Goal: Information Seeking & Learning: Understand process/instructions

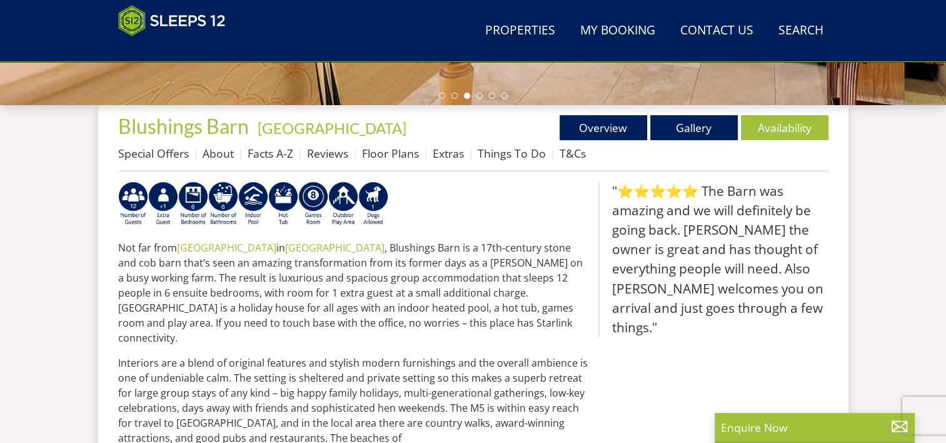
scroll to position [451, 0]
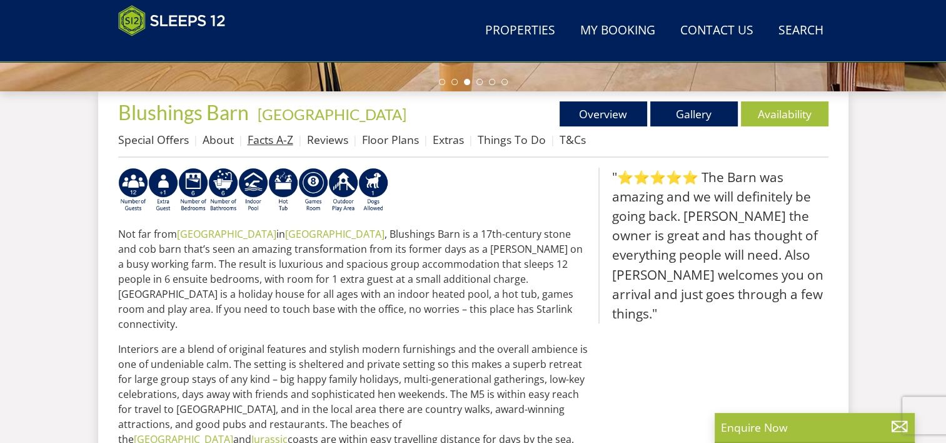
click at [275, 138] on link "Facts A-Z" at bounding box center [271, 139] width 46 height 15
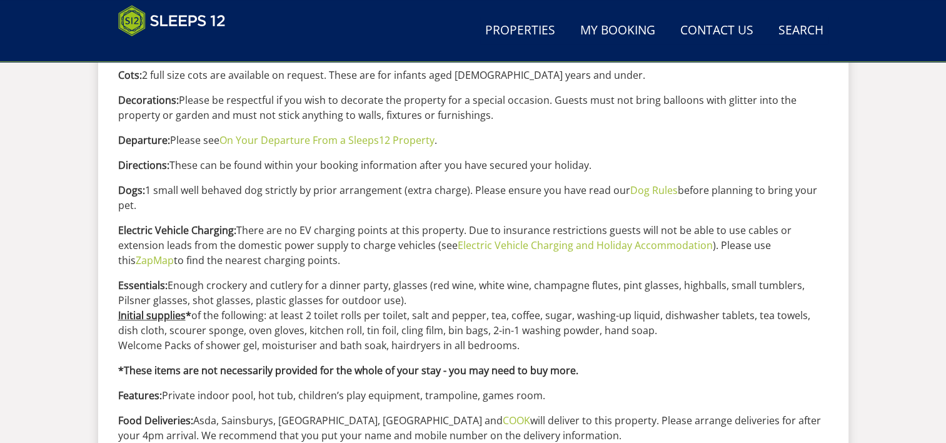
scroll to position [875, 0]
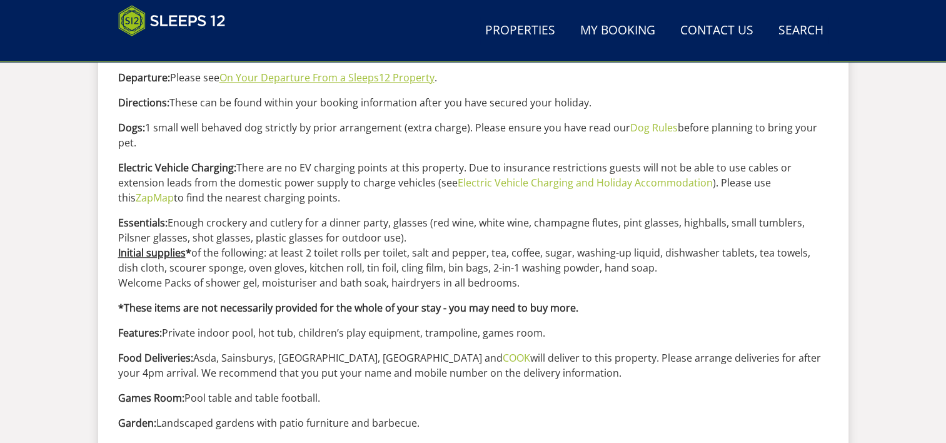
click at [283, 80] on link "On Your Departure From a Sleeps12 Property" at bounding box center [326, 78] width 215 height 14
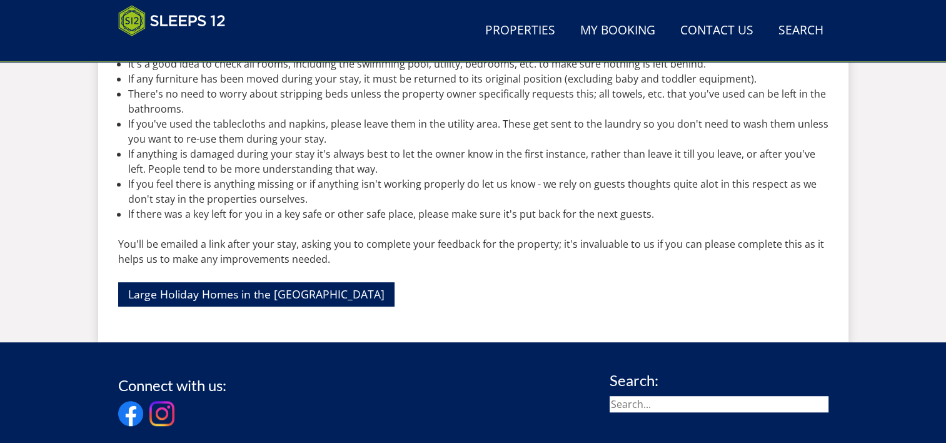
scroll to position [750, 0]
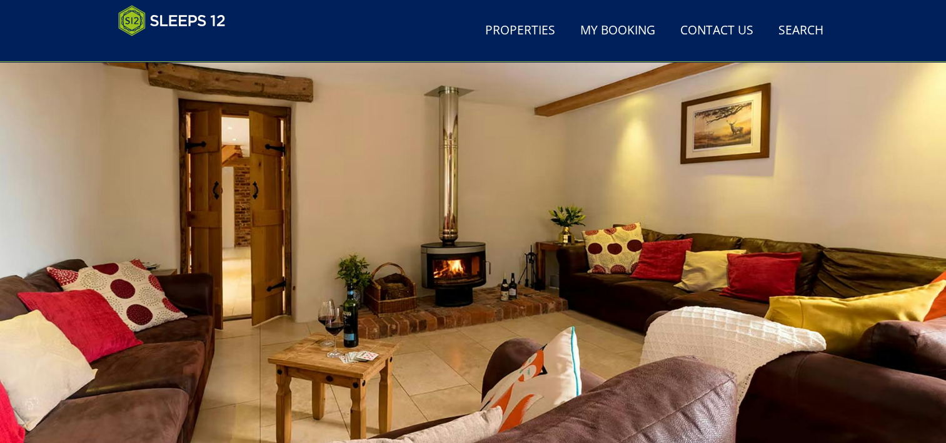
scroll to position [136, 0]
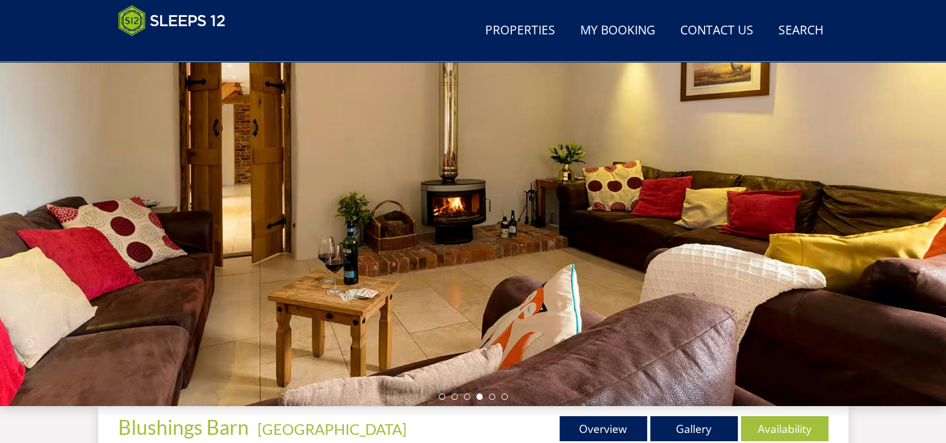
click at [881, 231] on div at bounding box center [473, 187] width 946 height 438
click at [905, 214] on div at bounding box center [473, 187] width 946 height 438
click at [491, 395] on li at bounding box center [492, 396] width 6 height 6
